Goal: Task Accomplishment & Management: Use online tool/utility

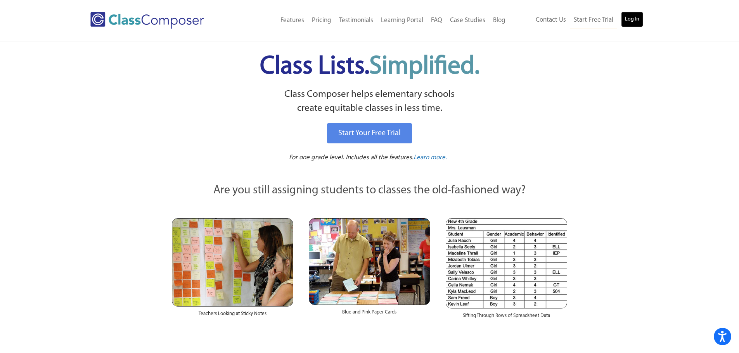
click at [629, 14] on link "Log In" at bounding box center [632, 20] width 22 height 16
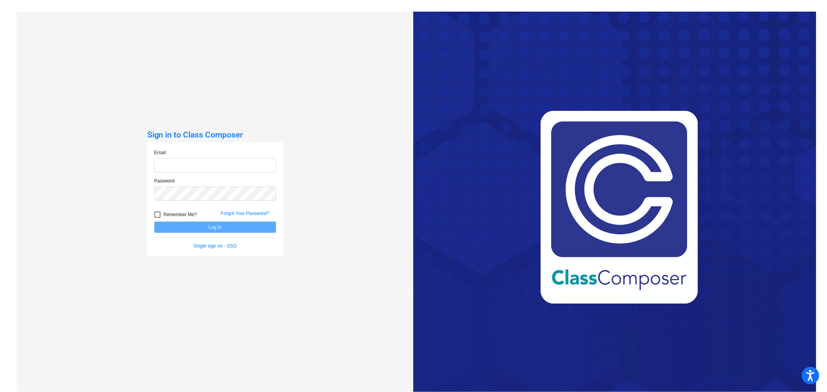
type input "[EMAIL_ADDRESS][DOMAIN_NAME]"
click at [221, 226] on button "Log In" at bounding box center [215, 227] width 122 height 11
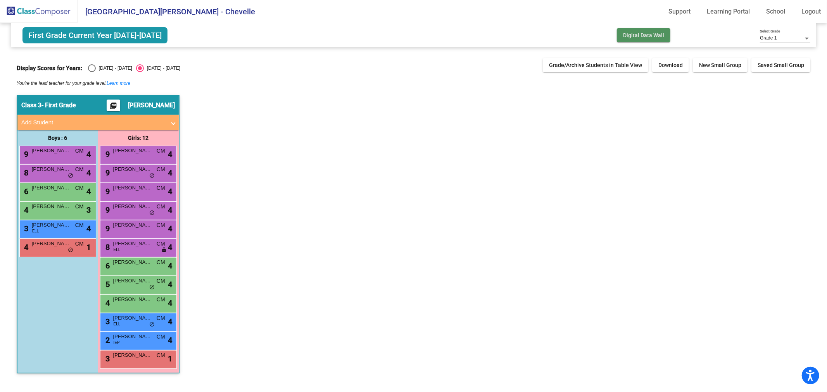
click at [629, 33] on span "Digital Data Wall" at bounding box center [643, 35] width 41 height 6
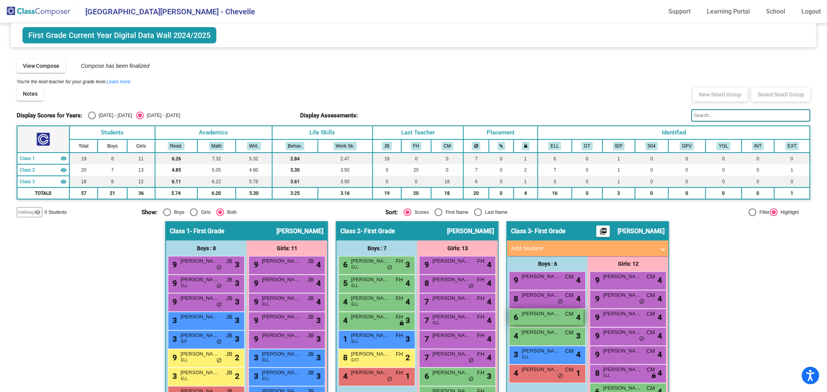
scroll to position [116, 0]
